Goal: Find specific page/section: Find specific page/section

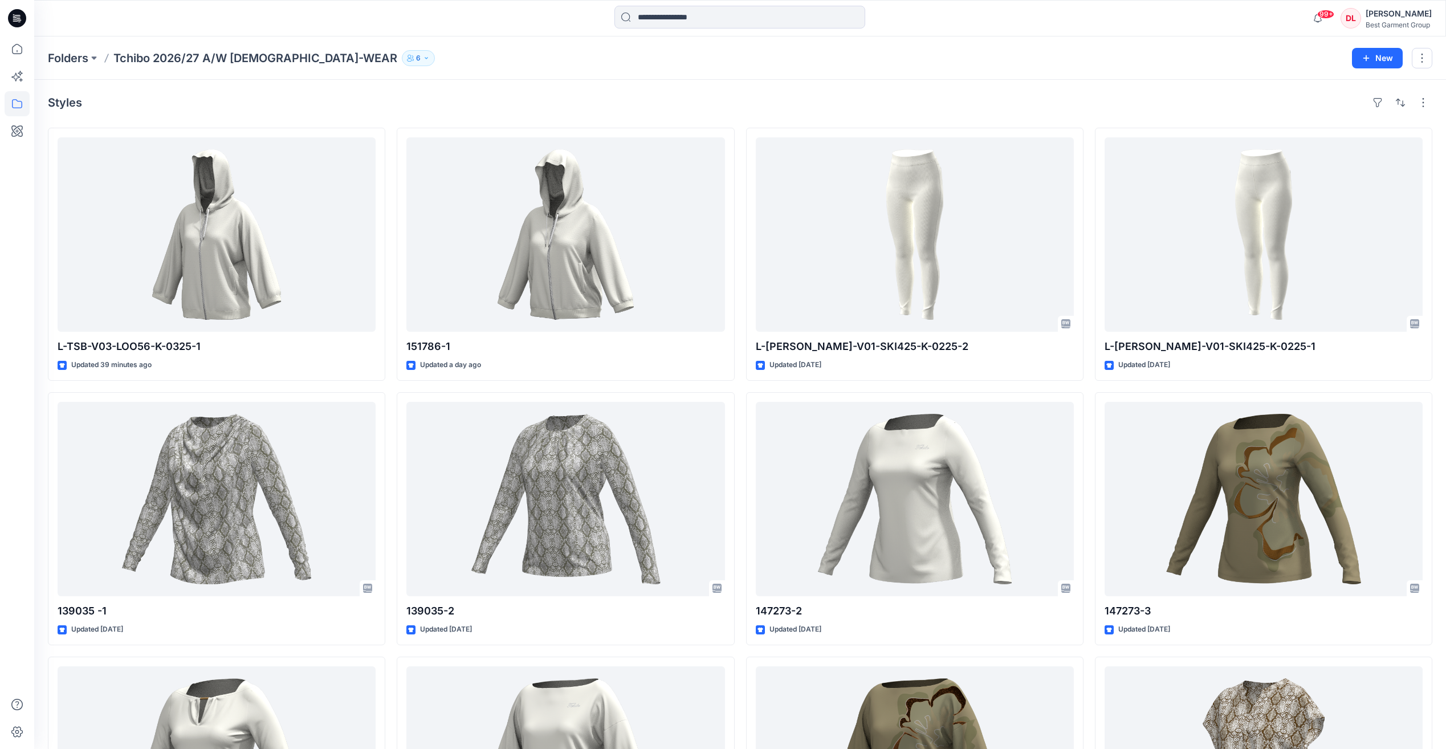
click at [161, 49] on div "Folders Tchibo 2026/27 A/W LADIES-WEAR 6 New" at bounding box center [740, 57] width 1412 height 43
click at [162, 60] on p "Tchibo 2026/27 A/W [DEMOGRAPHIC_DATA]-WEAR" at bounding box center [255, 58] width 284 height 16
click at [62, 55] on p "Folders" at bounding box center [68, 58] width 40 height 16
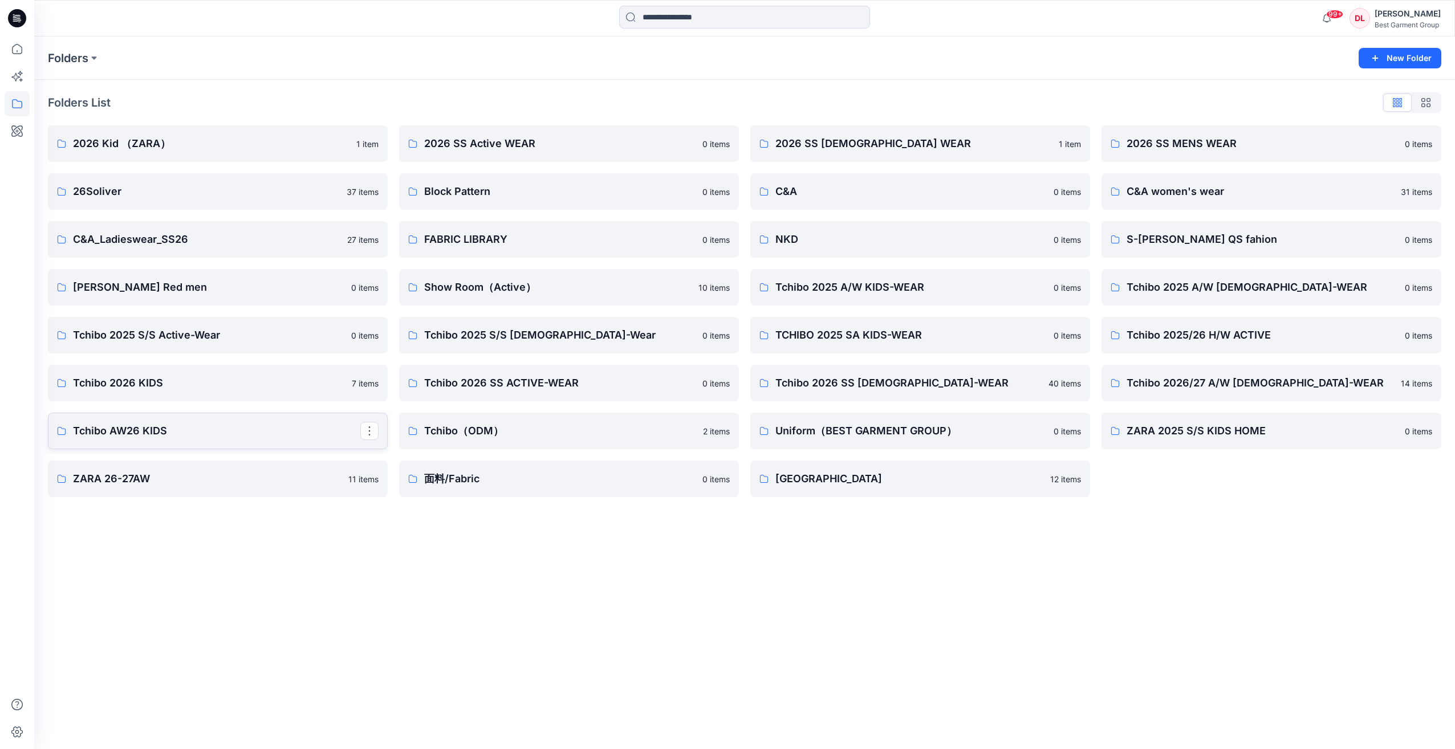
click at [249, 424] on p "Tchibo AW26 KIDS" at bounding box center [216, 431] width 287 height 16
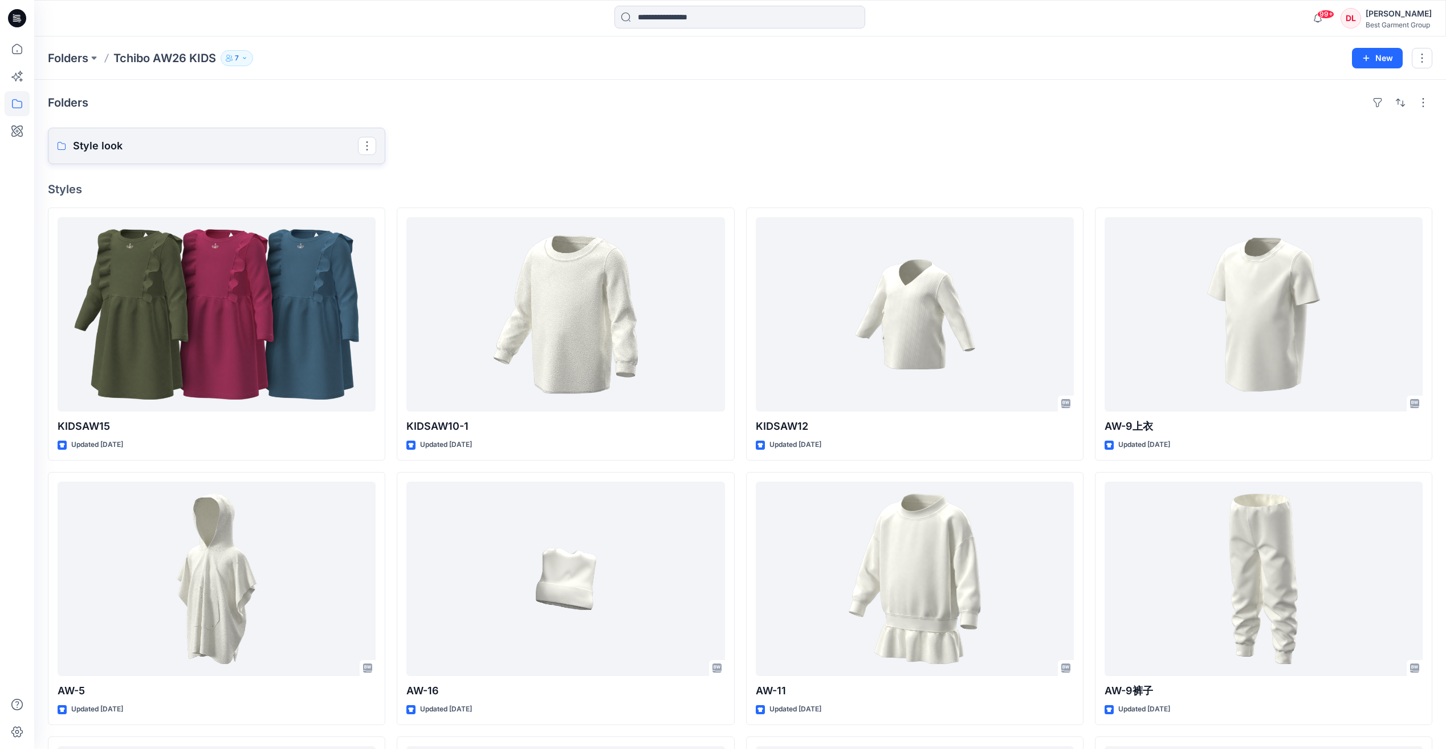
click at [153, 141] on p "Style look" at bounding box center [215, 146] width 285 height 16
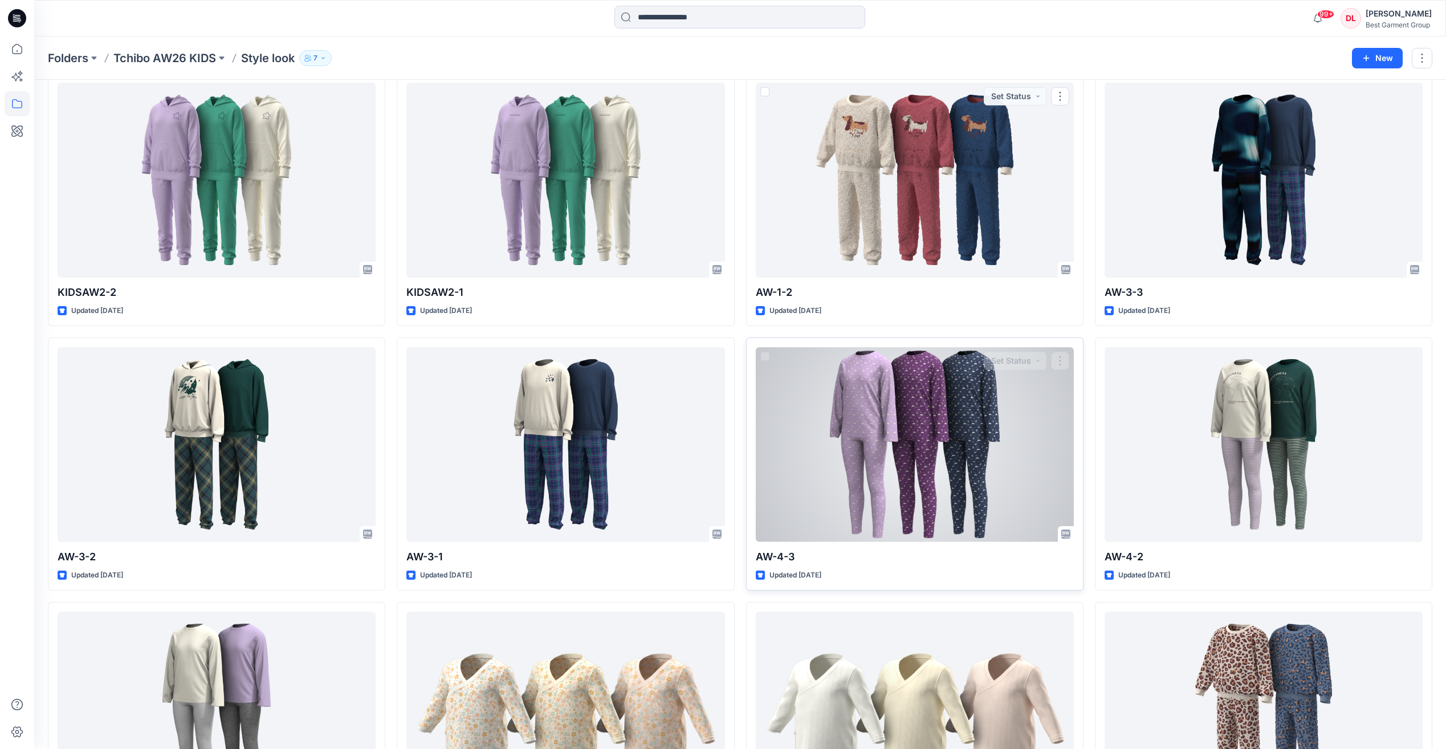
scroll to position [899, 0]
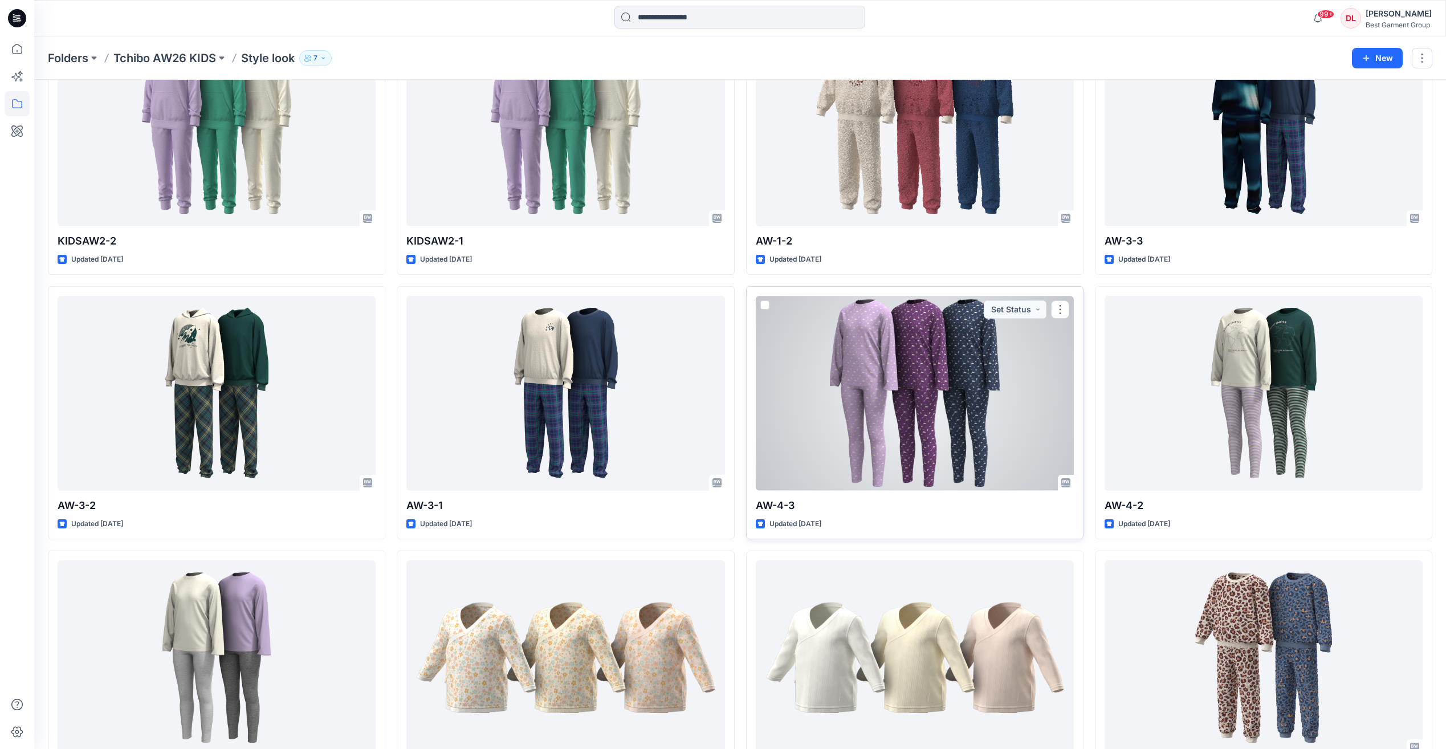
click at [930, 387] on div at bounding box center [915, 393] width 318 height 194
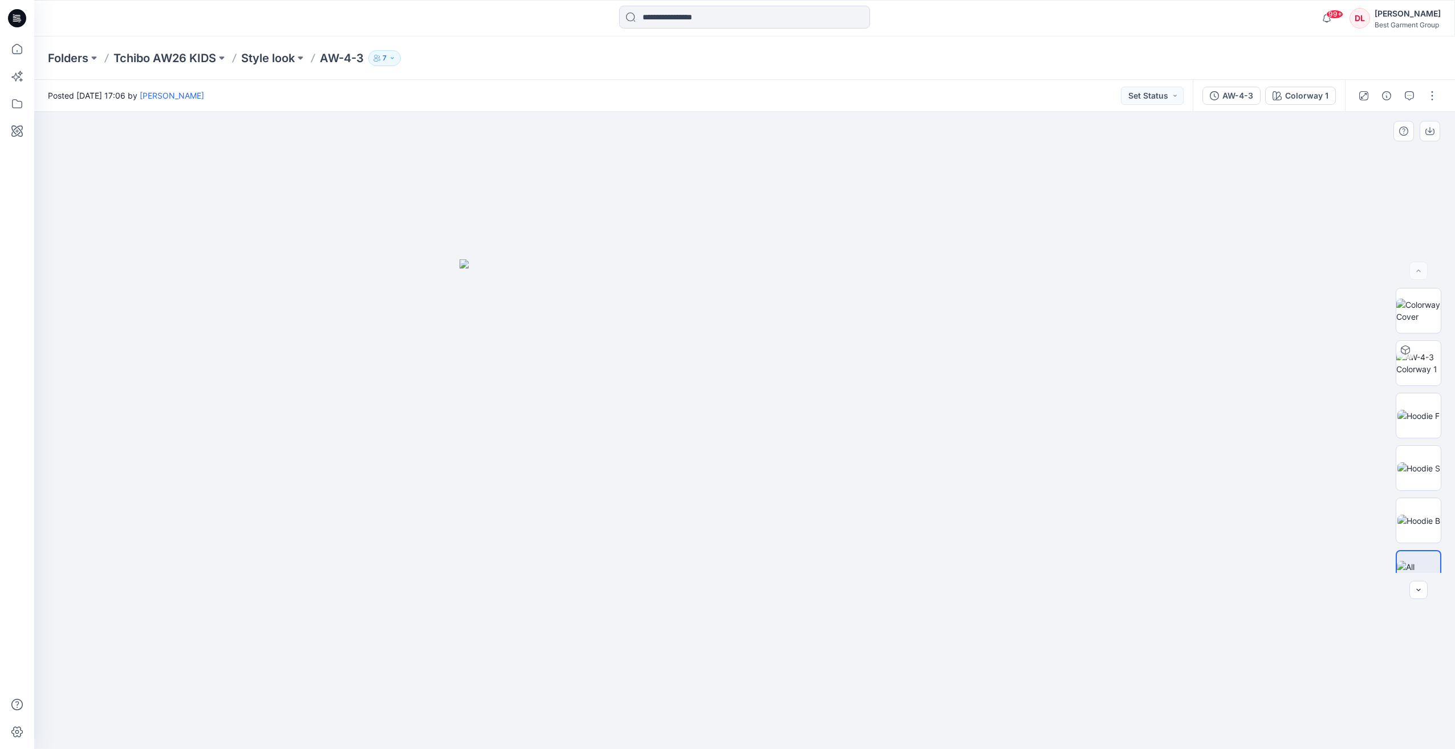
click at [767, 343] on img at bounding box center [744, 504] width 570 height 490
click at [286, 60] on p "Style look" at bounding box center [268, 58] width 54 height 16
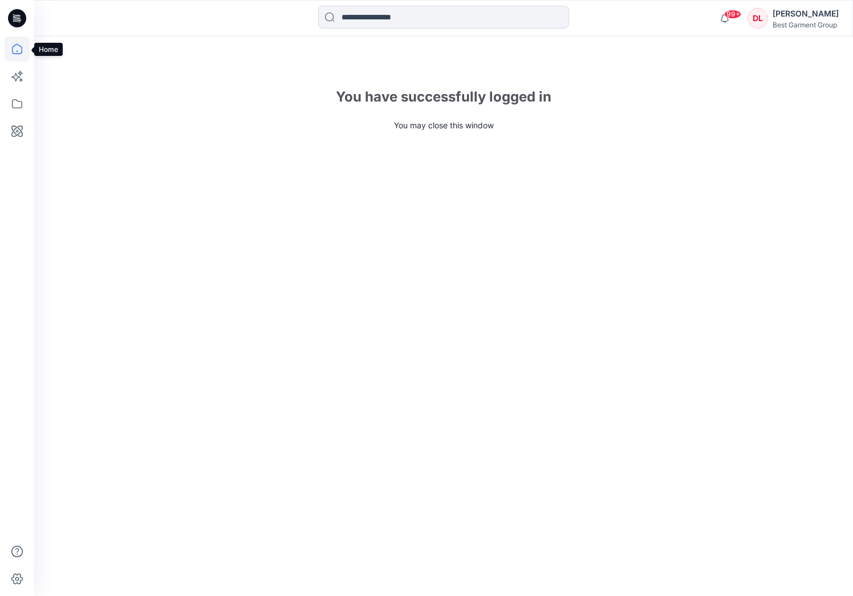
click at [22, 47] on icon at bounding box center [17, 48] width 25 height 25
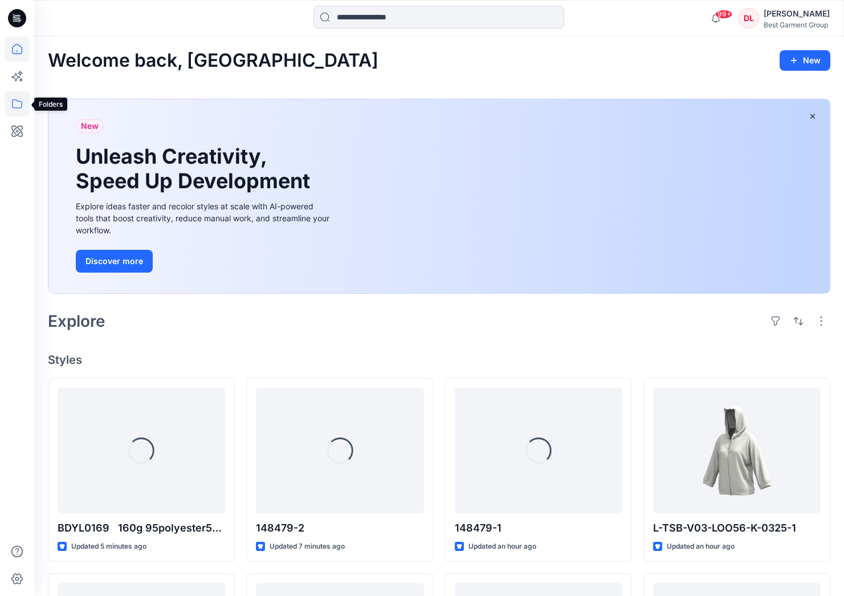
click at [19, 104] on icon at bounding box center [17, 103] width 25 height 25
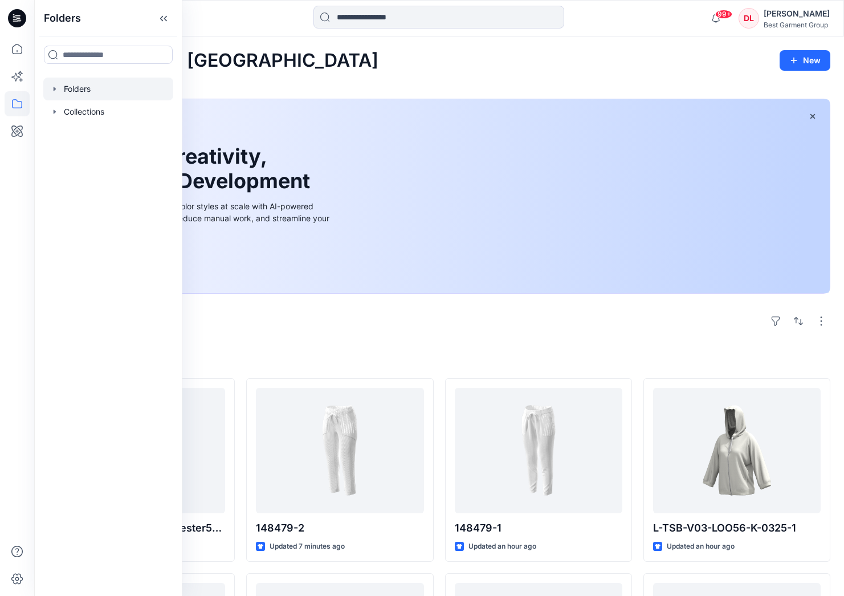
click at [81, 94] on div at bounding box center [108, 89] width 130 height 23
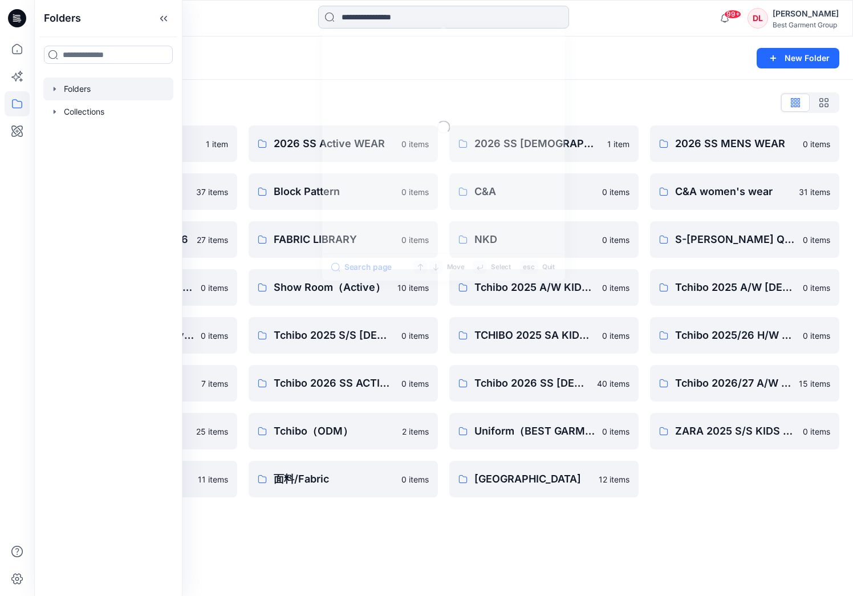
click at [428, 23] on input at bounding box center [443, 17] width 251 height 23
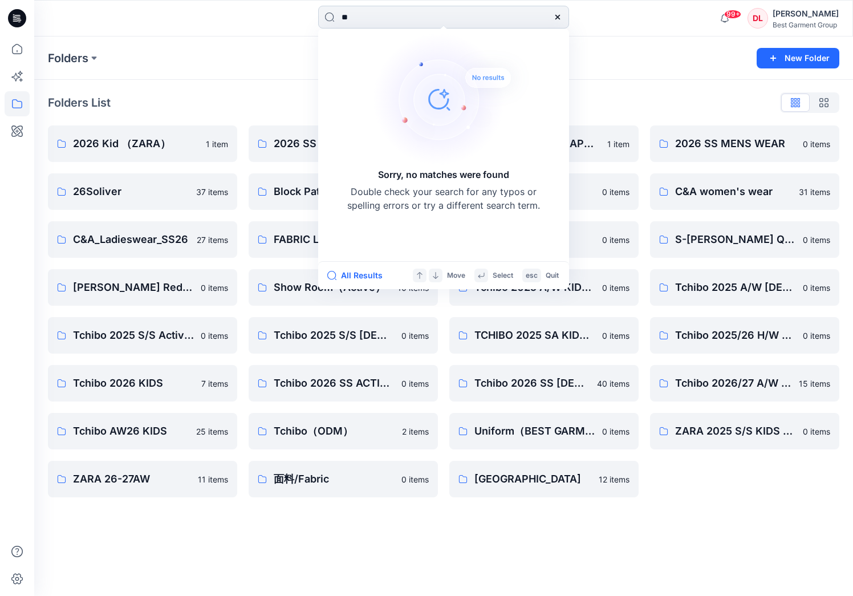
type input "*"
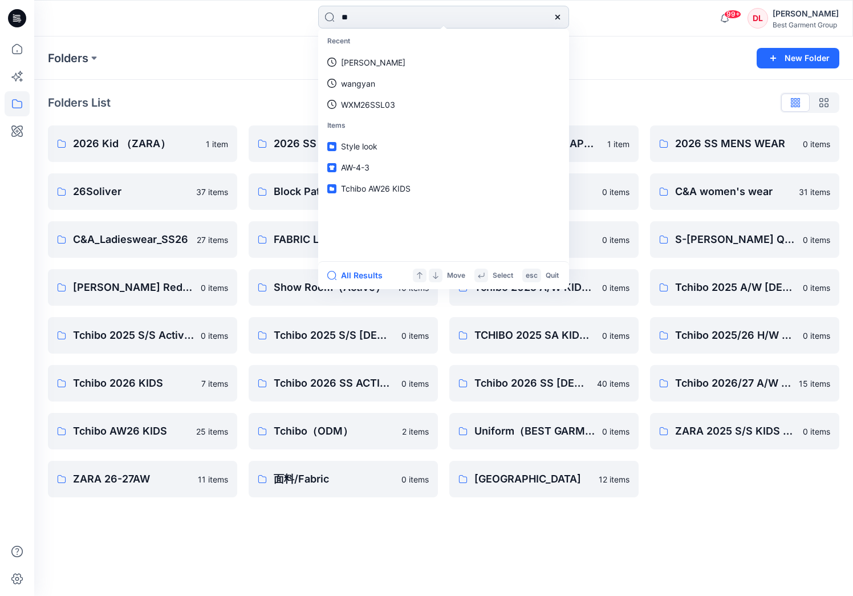
type input "*"
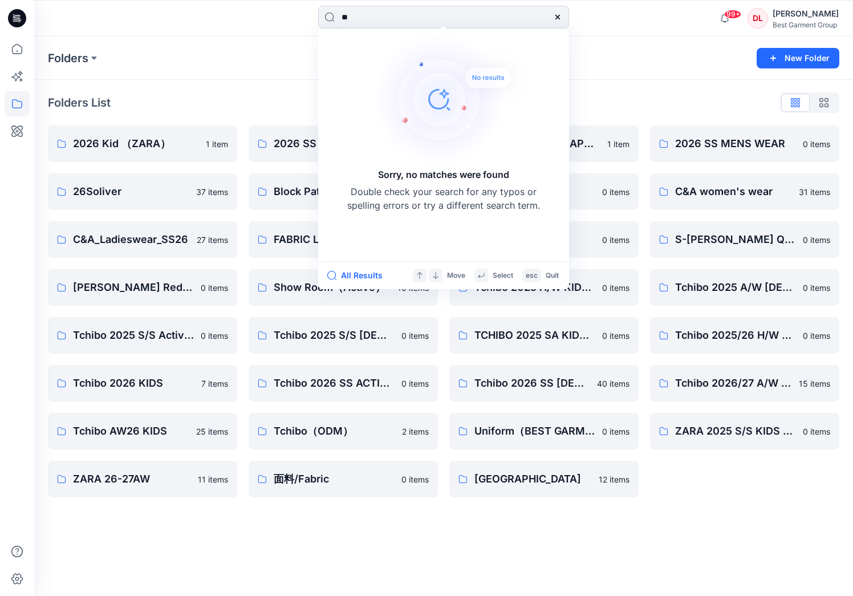
type input "*"
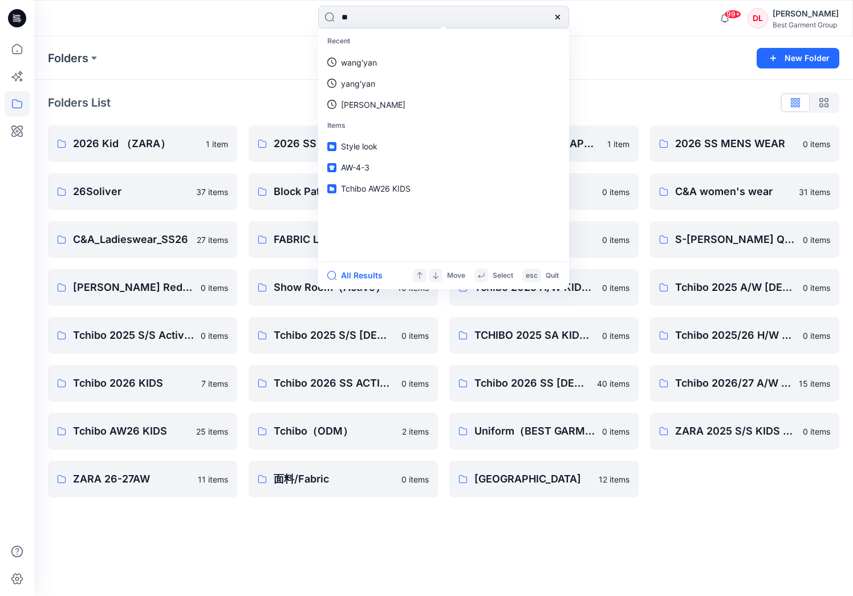
type input "**"
